Goal: Task Accomplishment & Management: Use online tool/utility

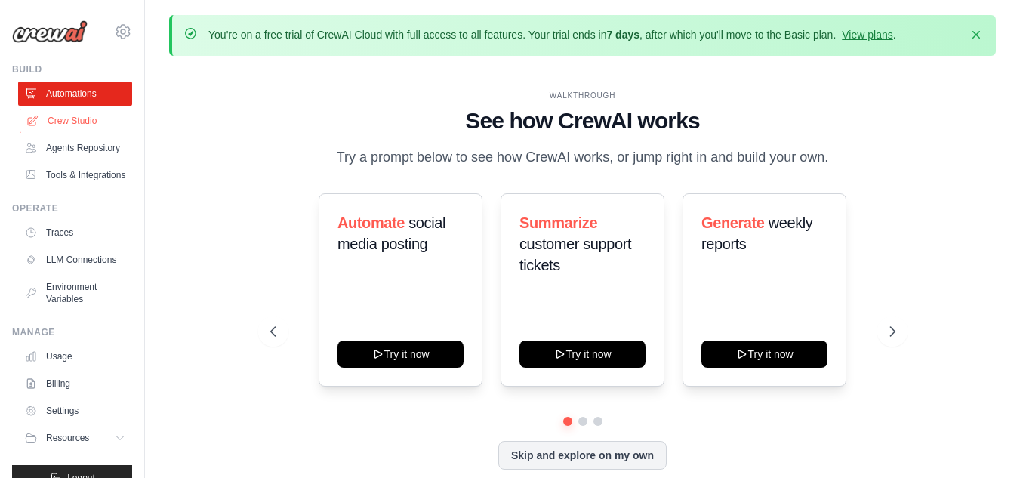
click at [75, 119] on link "Crew Studio" at bounding box center [77, 121] width 114 height 24
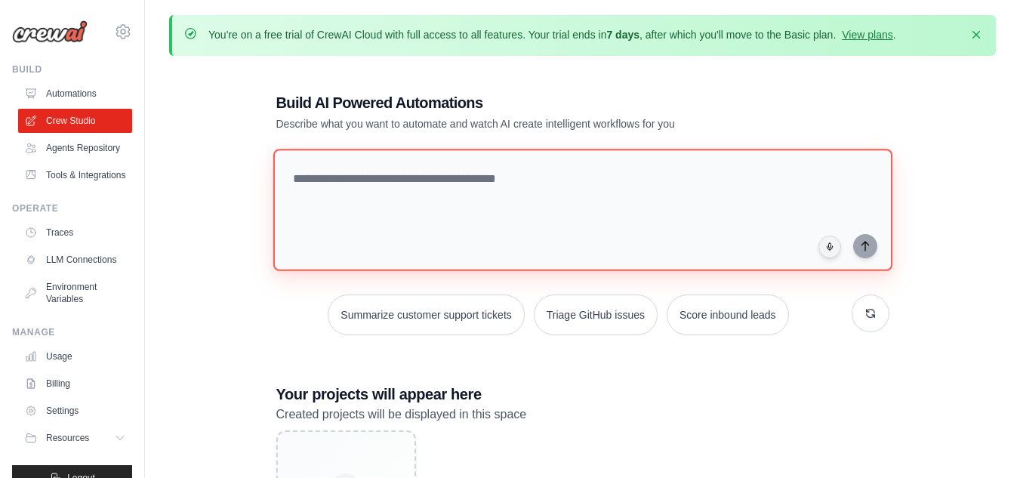
click at [444, 177] on textarea at bounding box center [582, 210] width 619 height 122
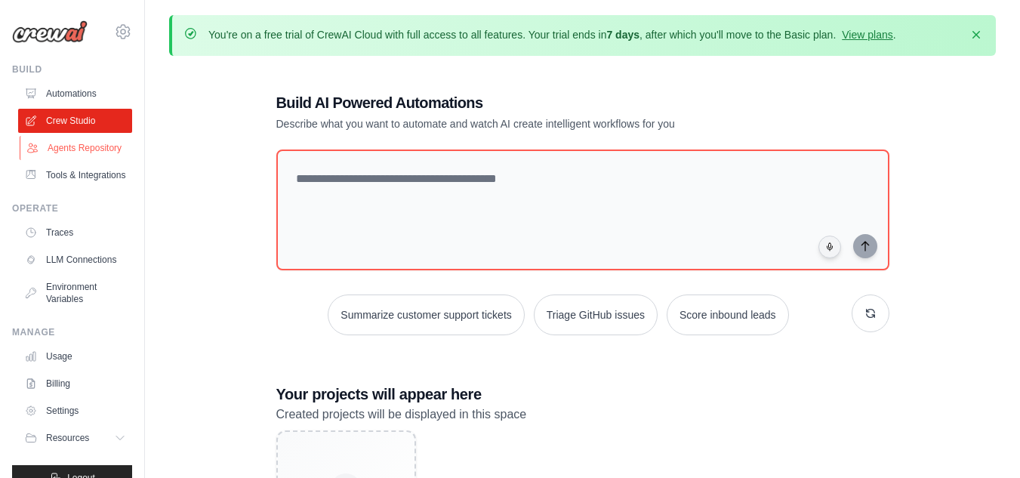
click at [68, 147] on link "Agents Repository" at bounding box center [77, 148] width 114 height 24
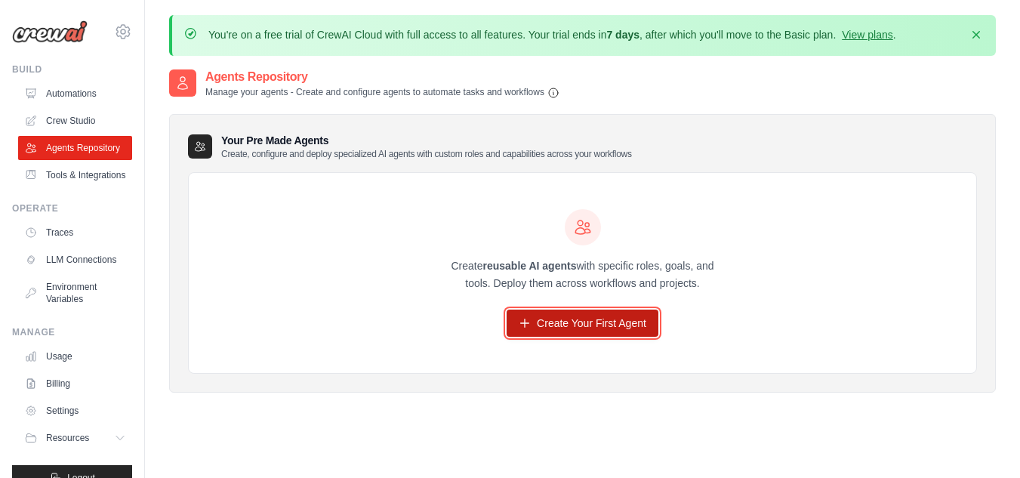
click at [588, 322] on link "Create Your First Agent" at bounding box center [583, 323] width 152 height 27
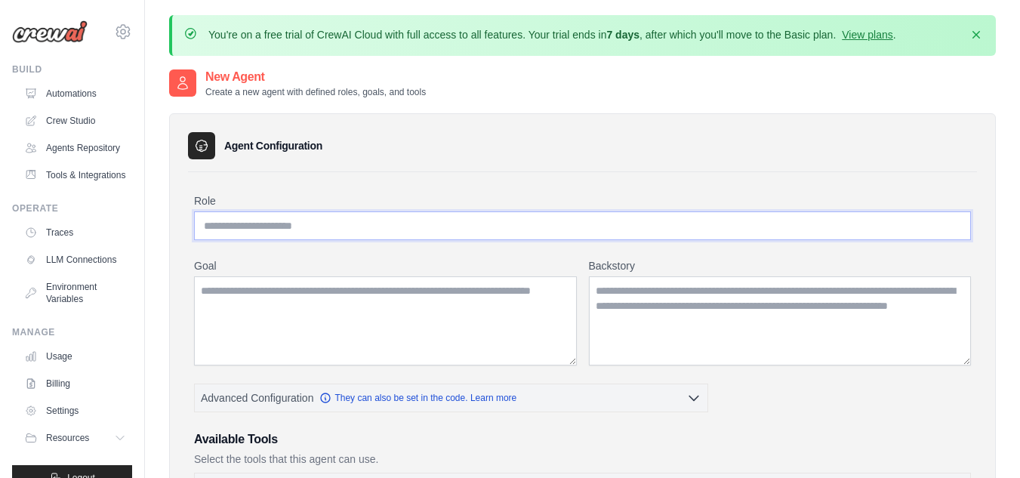
click at [251, 219] on input "Role" at bounding box center [582, 225] width 777 height 29
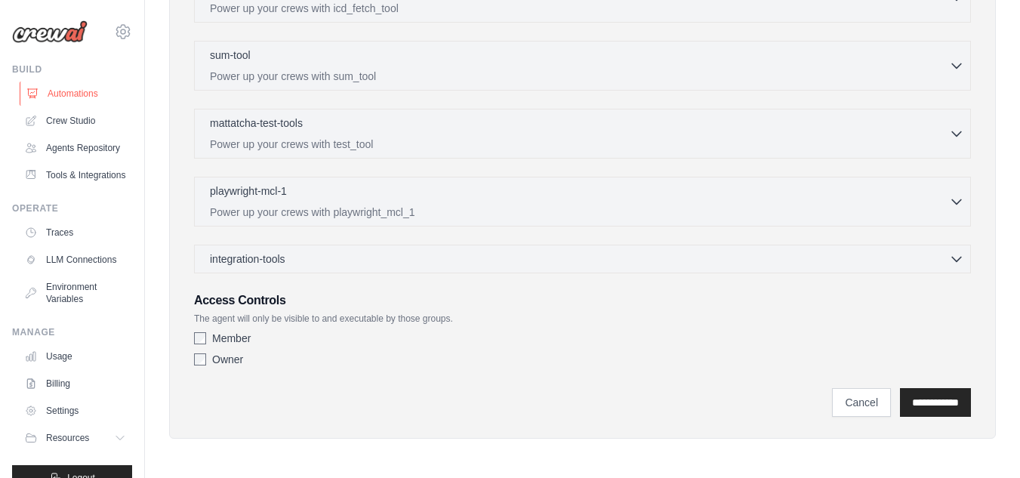
click at [66, 85] on link "Automations" at bounding box center [77, 94] width 114 height 24
click at [849, 407] on link "Cancel" at bounding box center [861, 402] width 59 height 29
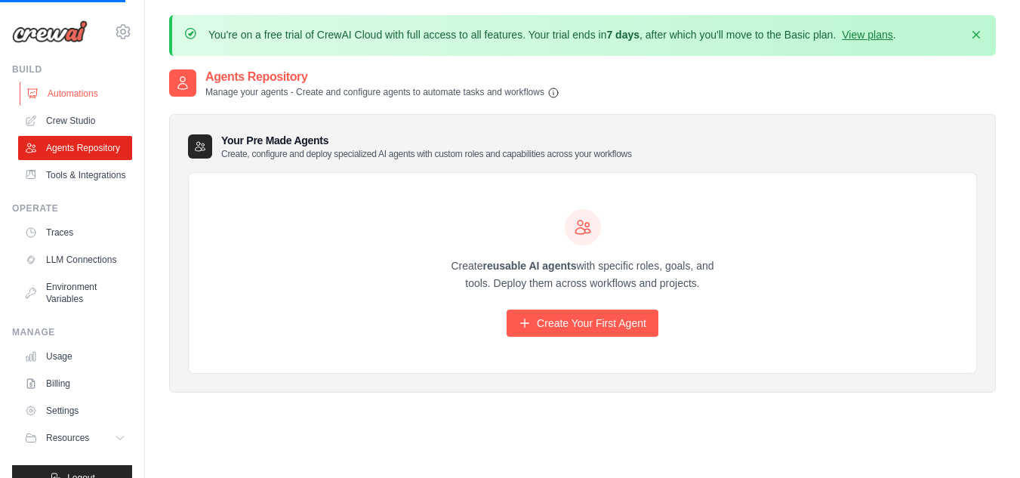
click at [63, 91] on link "Automations" at bounding box center [77, 94] width 114 height 24
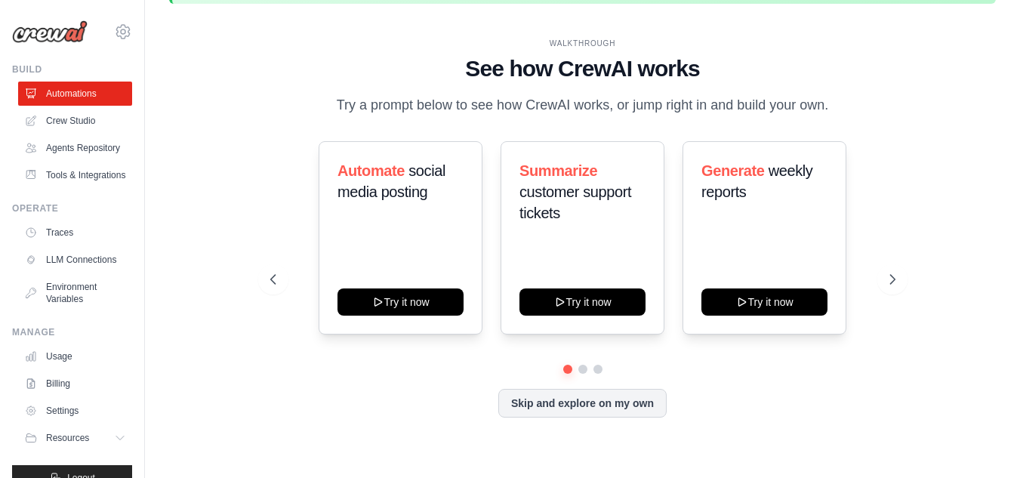
scroll to position [53, 0]
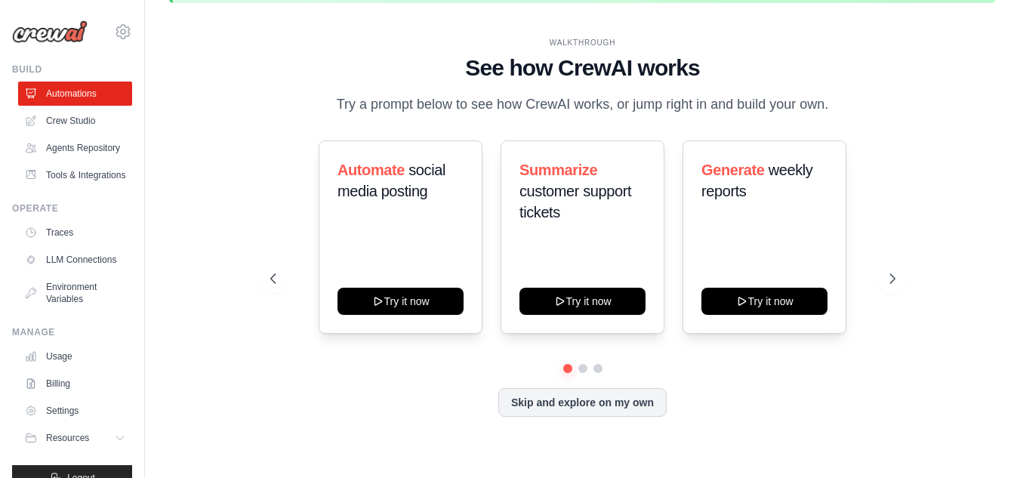
click at [344, 455] on div "WALKTHROUGH See how CrewAI works Try a prompt below to see how CrewAI works, or…" at bounding box center [582, 239] width 827 height 448
